Goal: Task Accomplishment & Management: Manage account settings

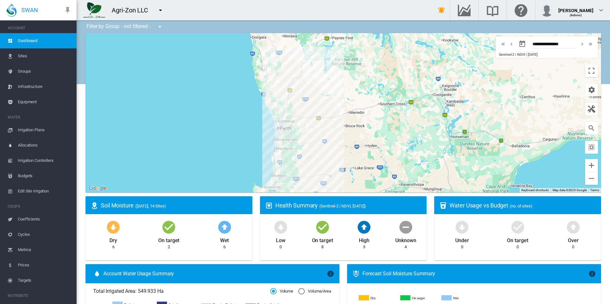
click at [48, 102] on span "Equipment" at bounding box center [45, 101] width 54 height 15
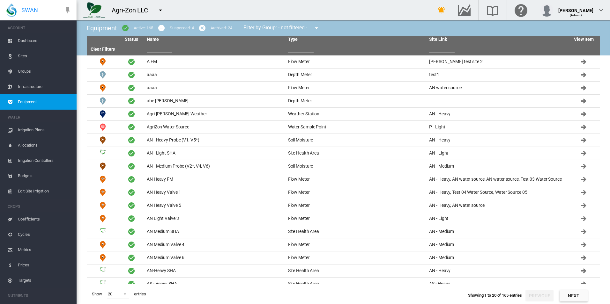
click at [162, 45] on input "text" at bounding box center [160, 48] width 26 height 10
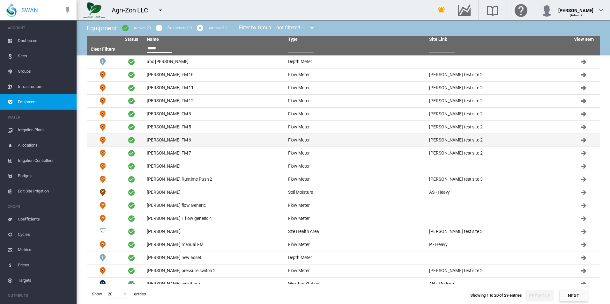
type input "*****"
click at [187, 139] on td "[PERSON_NAME] FM 6" at bounding box center [214, 140] width 141 height 13
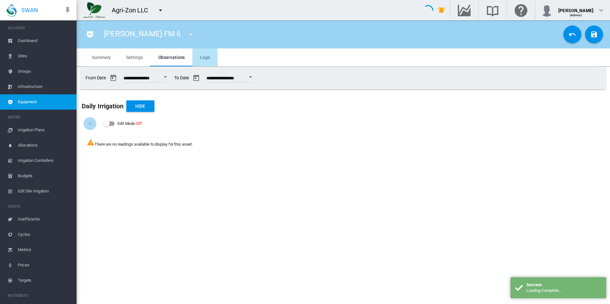
click at [195, 53] on md-tab-item "Logs" at bounding box center [204, 57] width 25 height 18
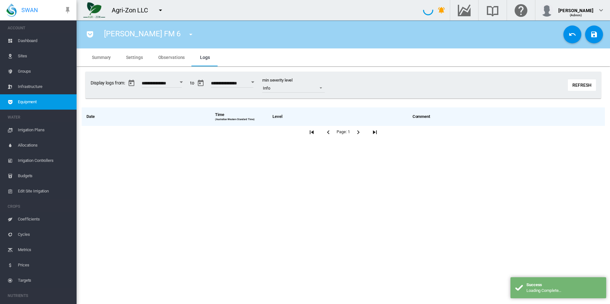
click at [133, 62] on md-tab-item "Settings" at bounding box center [134, 57] width 32 height 18
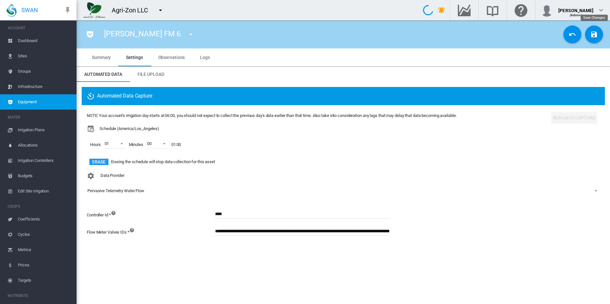
click at [591, 35] on md-icon "icon-content-save" at bounding box center [594, 35] width 8 height 8
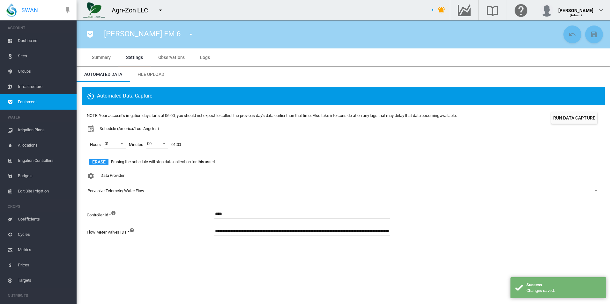
click at [54, 100] on span "Equipment" at bounding box center [45, 101] width 54 height 15
